Goal: Go to known website: Go to known website

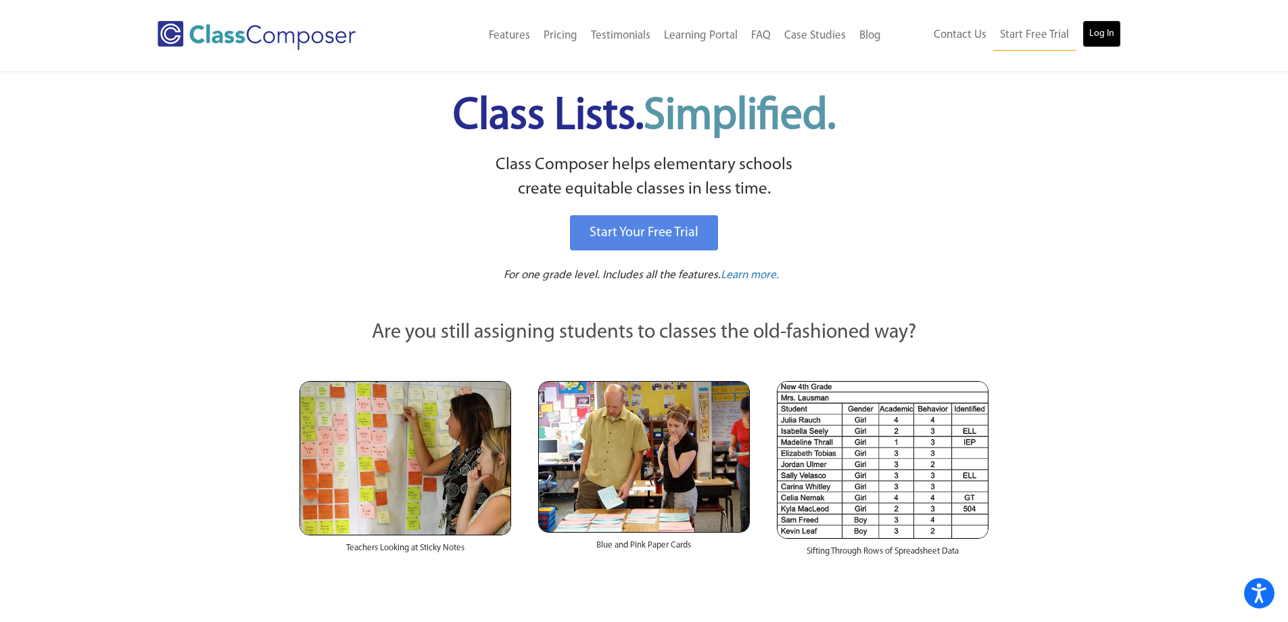
click at [1108, 31] on link "Log In" at bounding box center [1102, 33] width 39 height 27
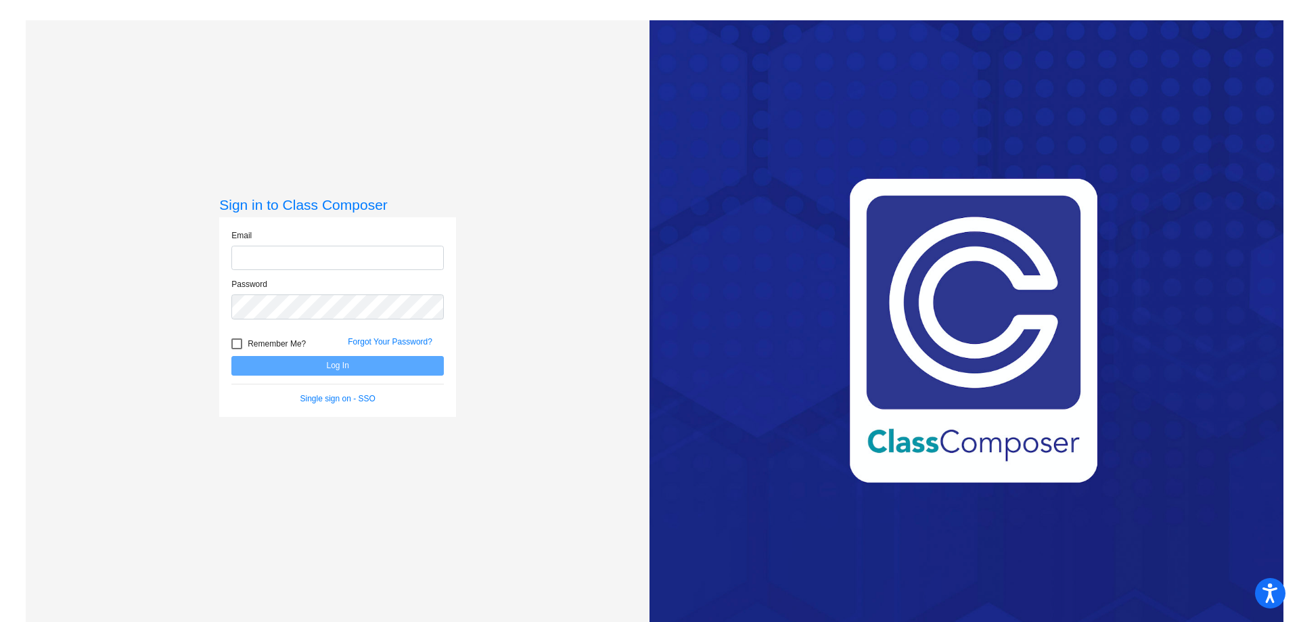
type input "agrahn@cvs.k12.mi.us"
click at [353, 367] on button "Log In" at bounding box center [337, 366] width 212 height 20
